Goal: Navigation & Orientation: Find specific page/section

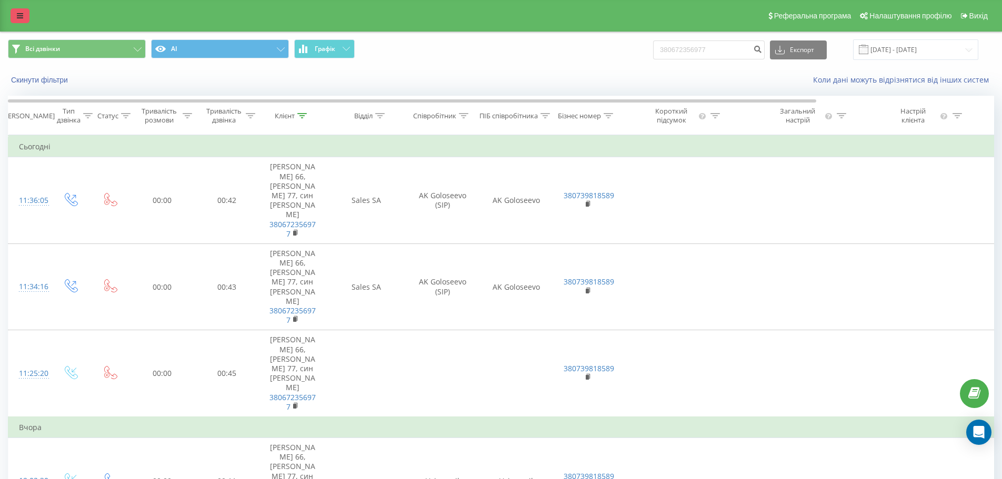
click at [16, 16] on link at bounding box center [20, 15] width 19 height 15
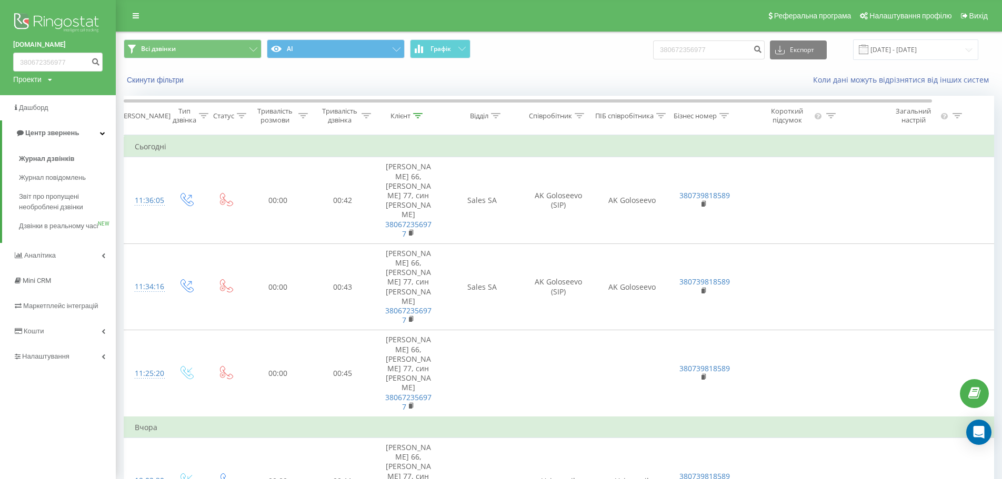
click at [31, 42] on link "[DOMAIN_NAME]" at bounding box center [57, 44] width 89 height 11
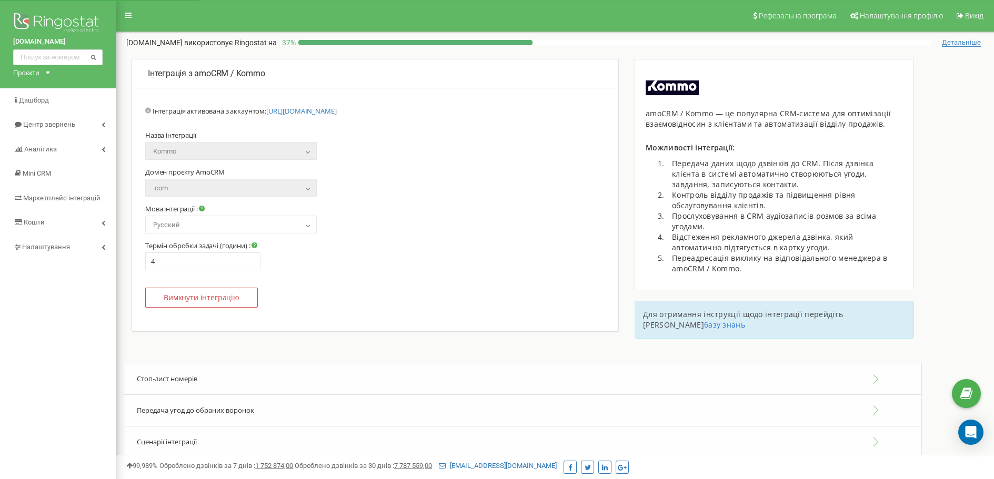
select select "ru"
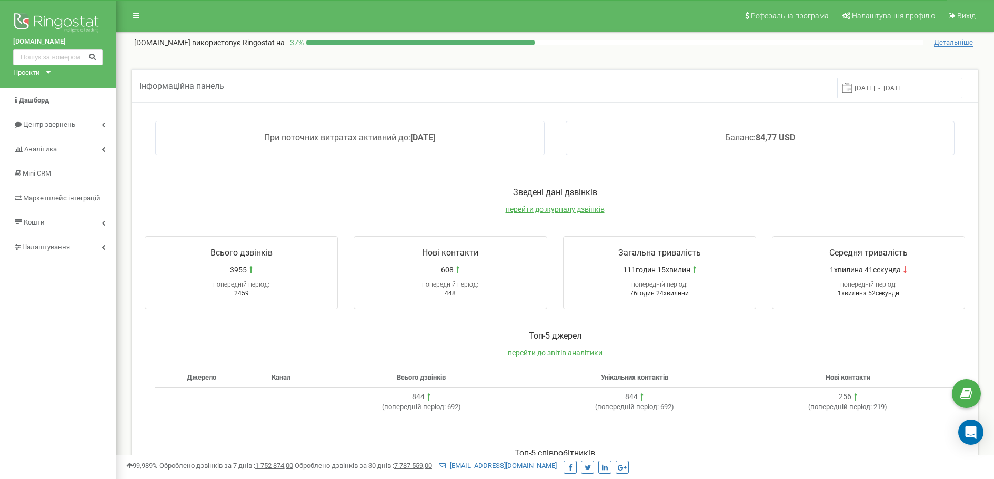
click at [33, 70] on div "Проєкти" at bounding box center [26, 73] width 27 height 10
click at [35, 98] on link "[DOMAIN_NAME]" at bounding box center [43, 98] width 48 height 5
